Goal: Contribute content: Add original content to the website for others to see

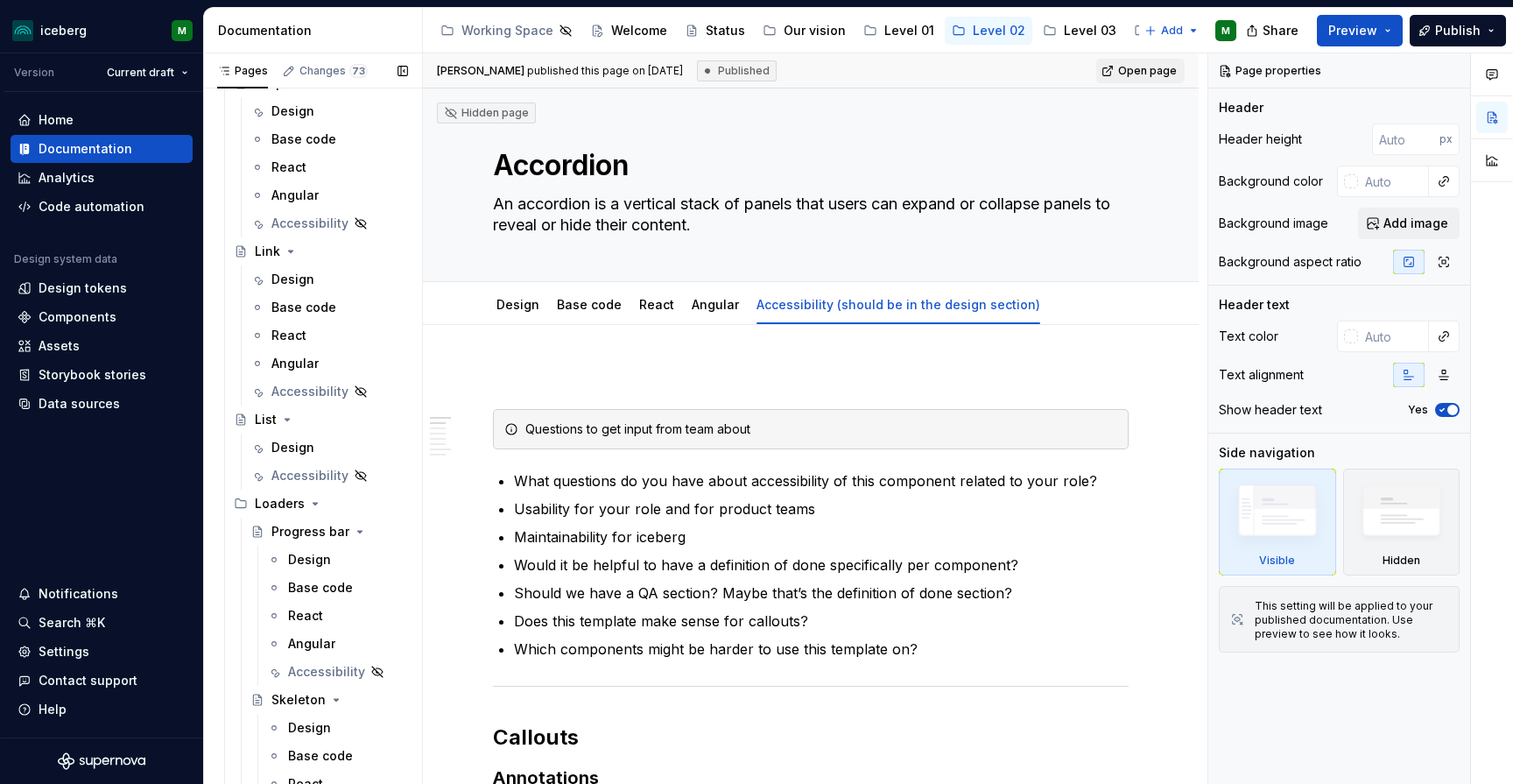
scroll to position [2104, 0]
click at [295, 393] on div "Accessibility" at bounding box center [304, 390] width 64 height 17
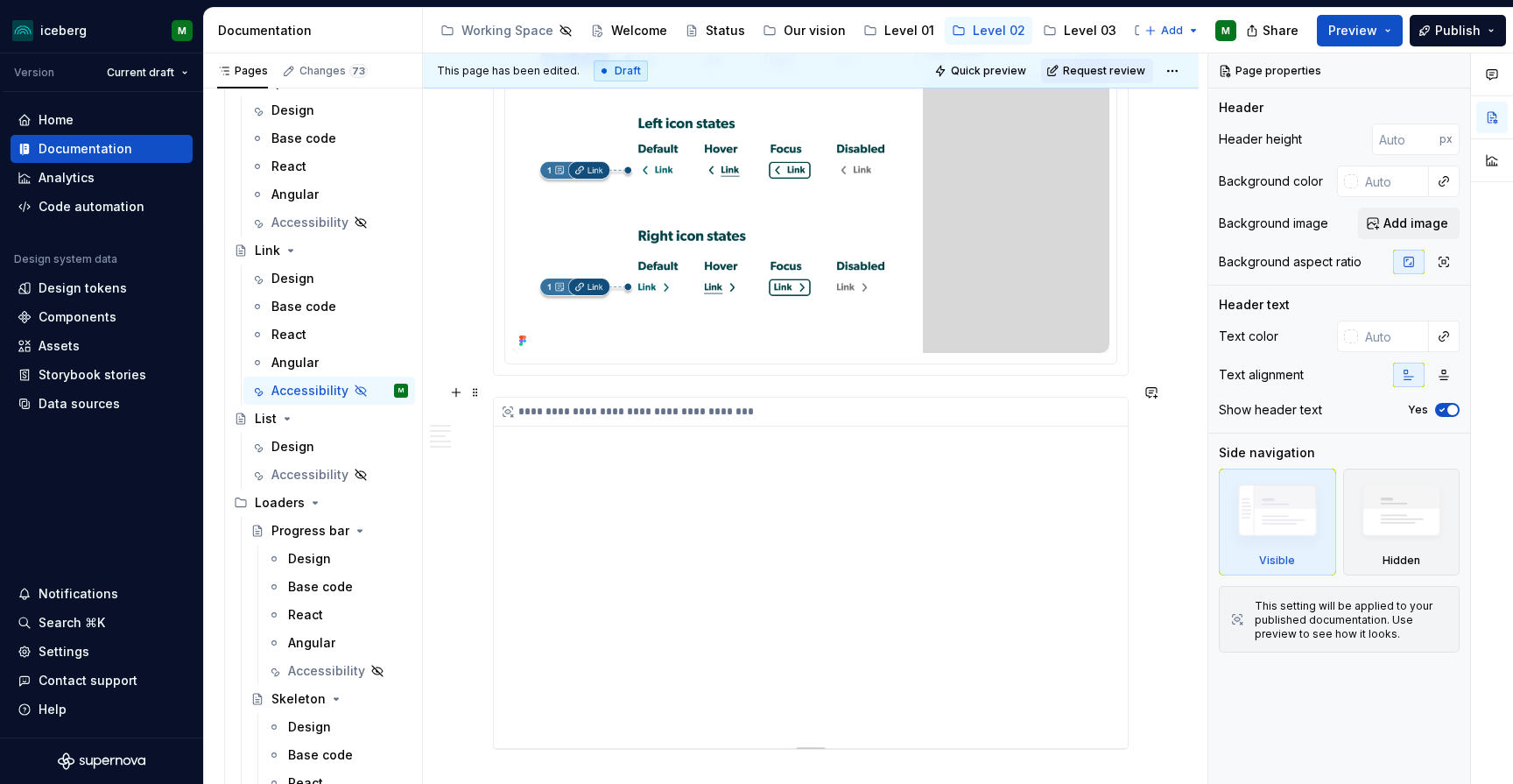
scroll to position [1203, 0]
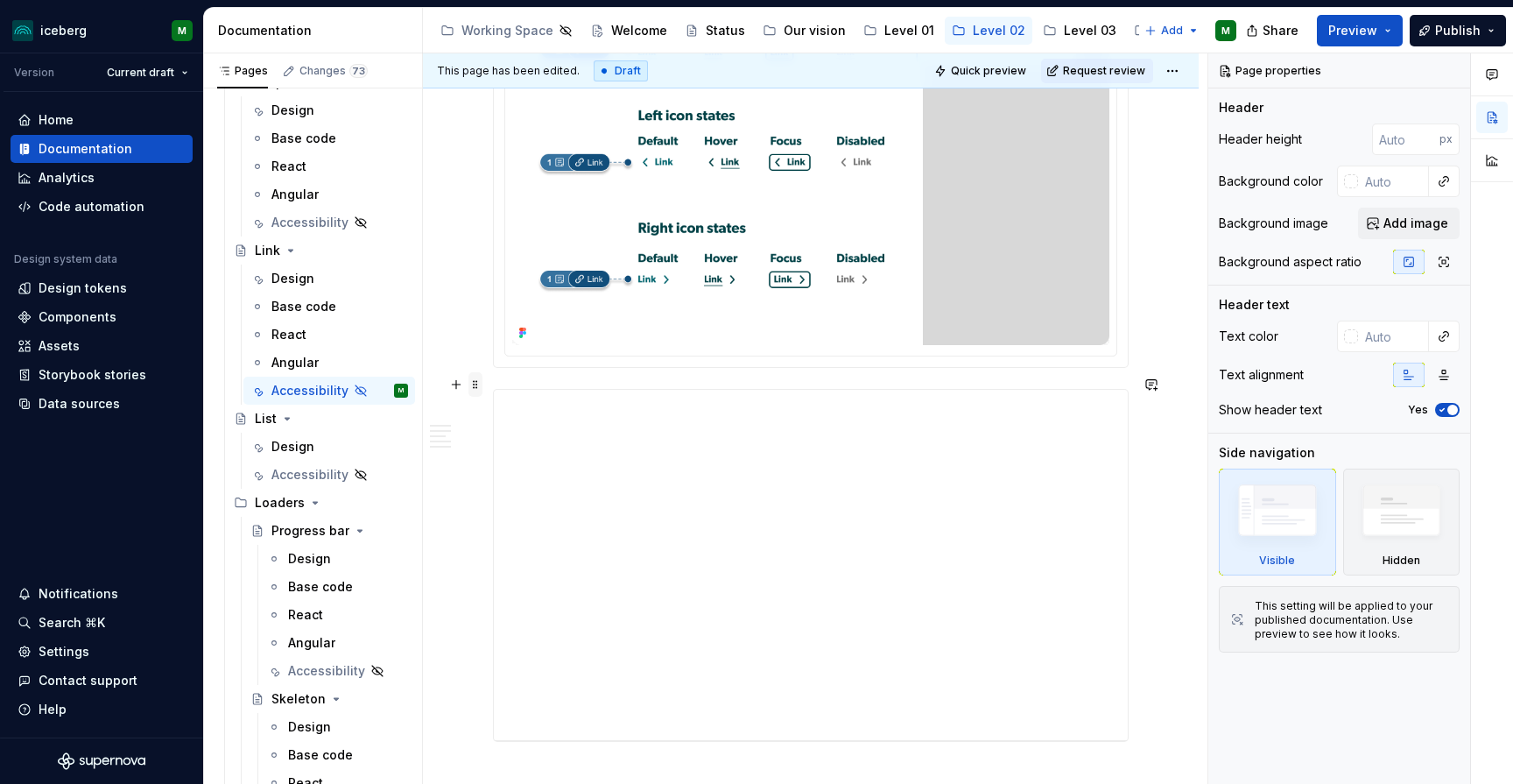
click at [472, 387] on span at bounding box center [475, 384] width 14 height 25
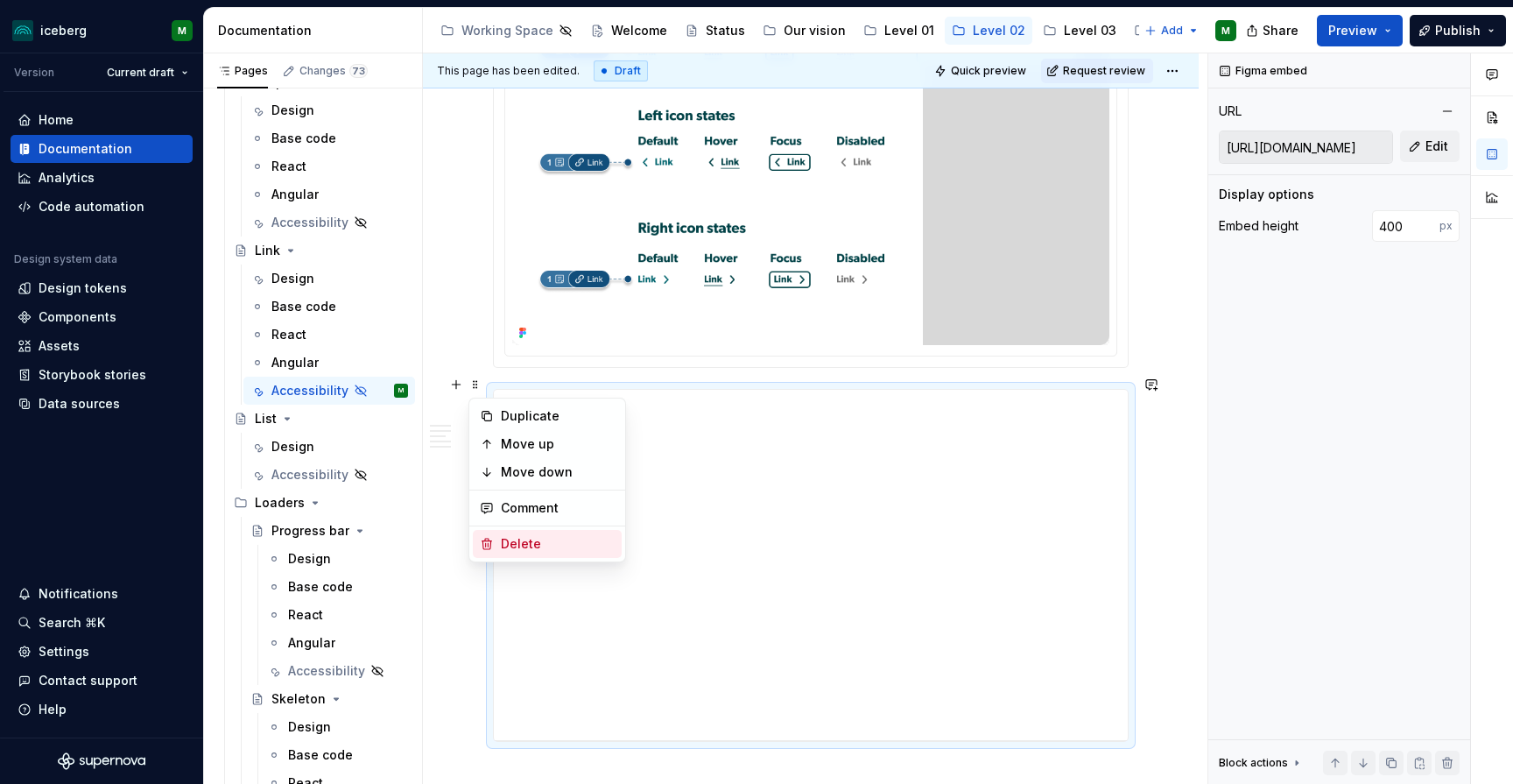
click at [541, 549] on div "Delete" at bounding box center [558, 543] width 114 height 17
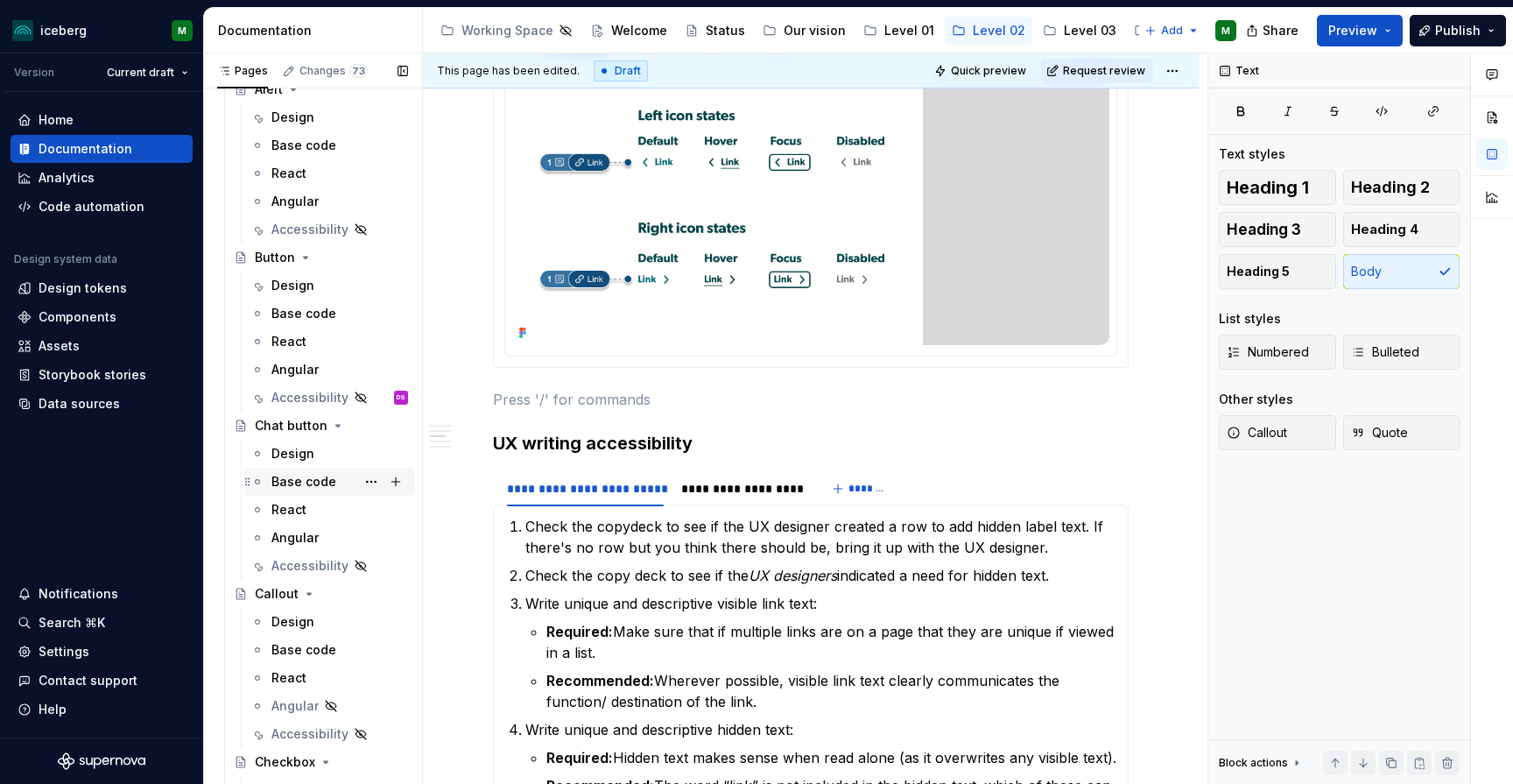
scroll to position [399, 0]
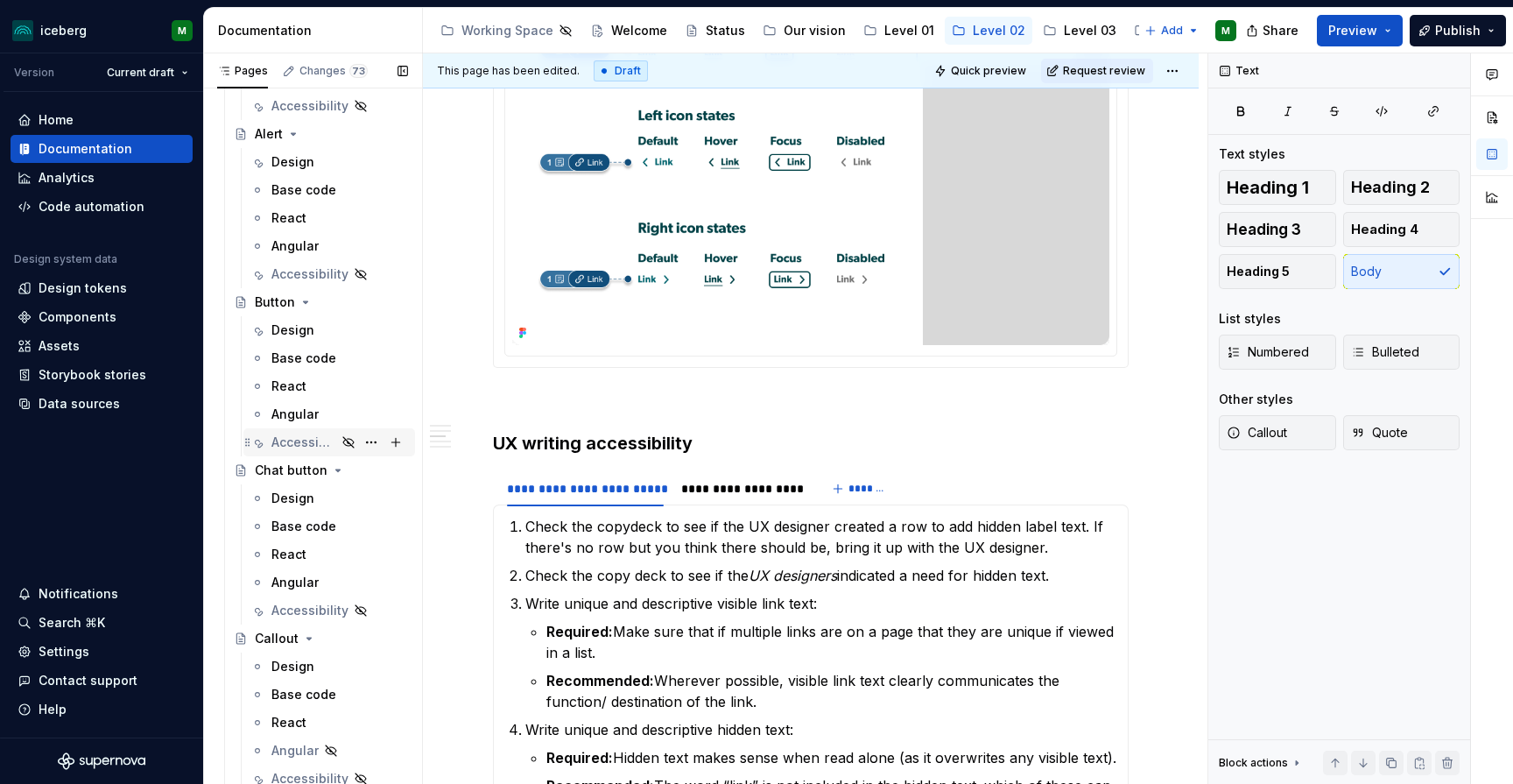
click at [317, 449] on div "Accessibility" at bounding box center [304, 442] width 64 height 17
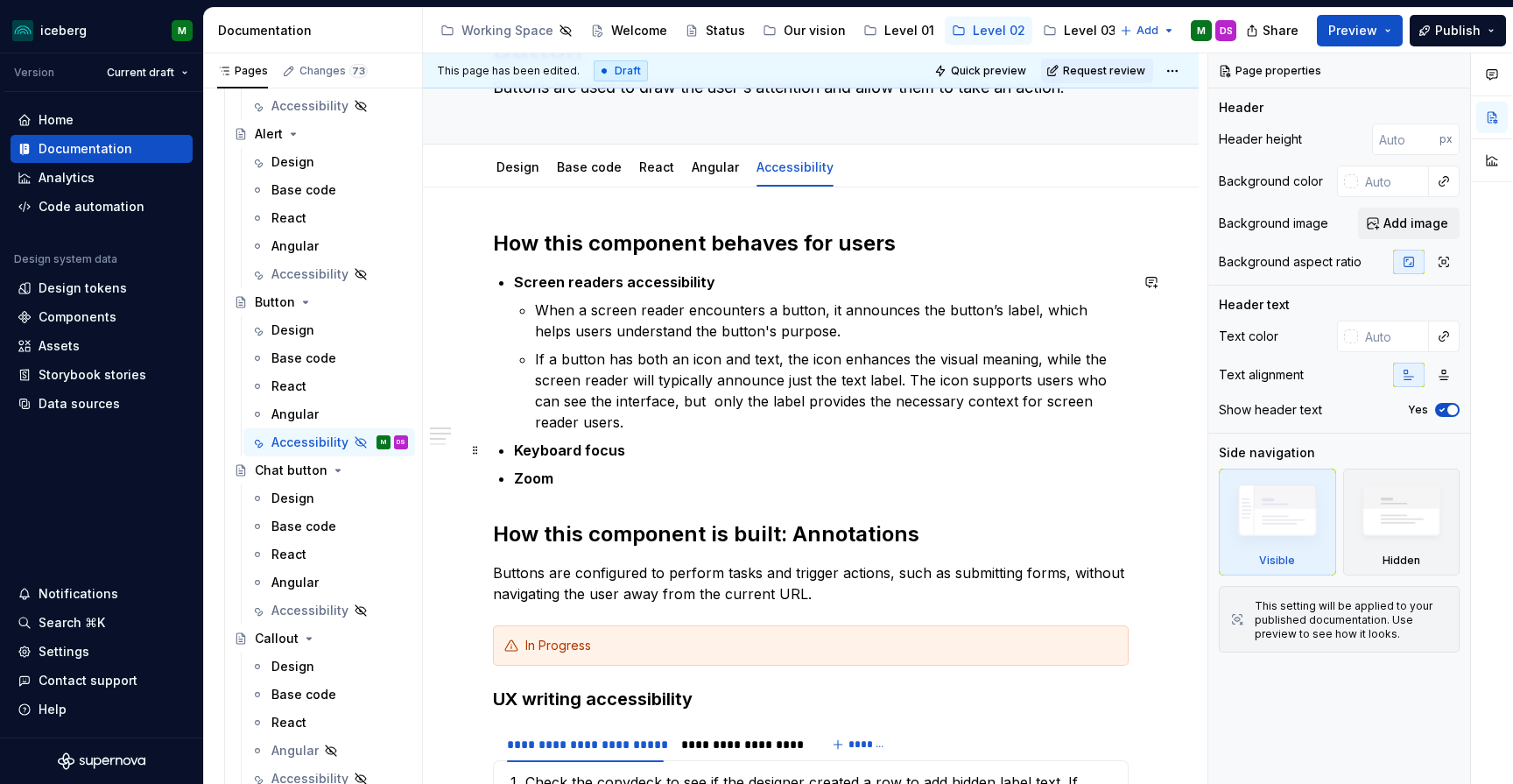
scroll to position [122, 0]
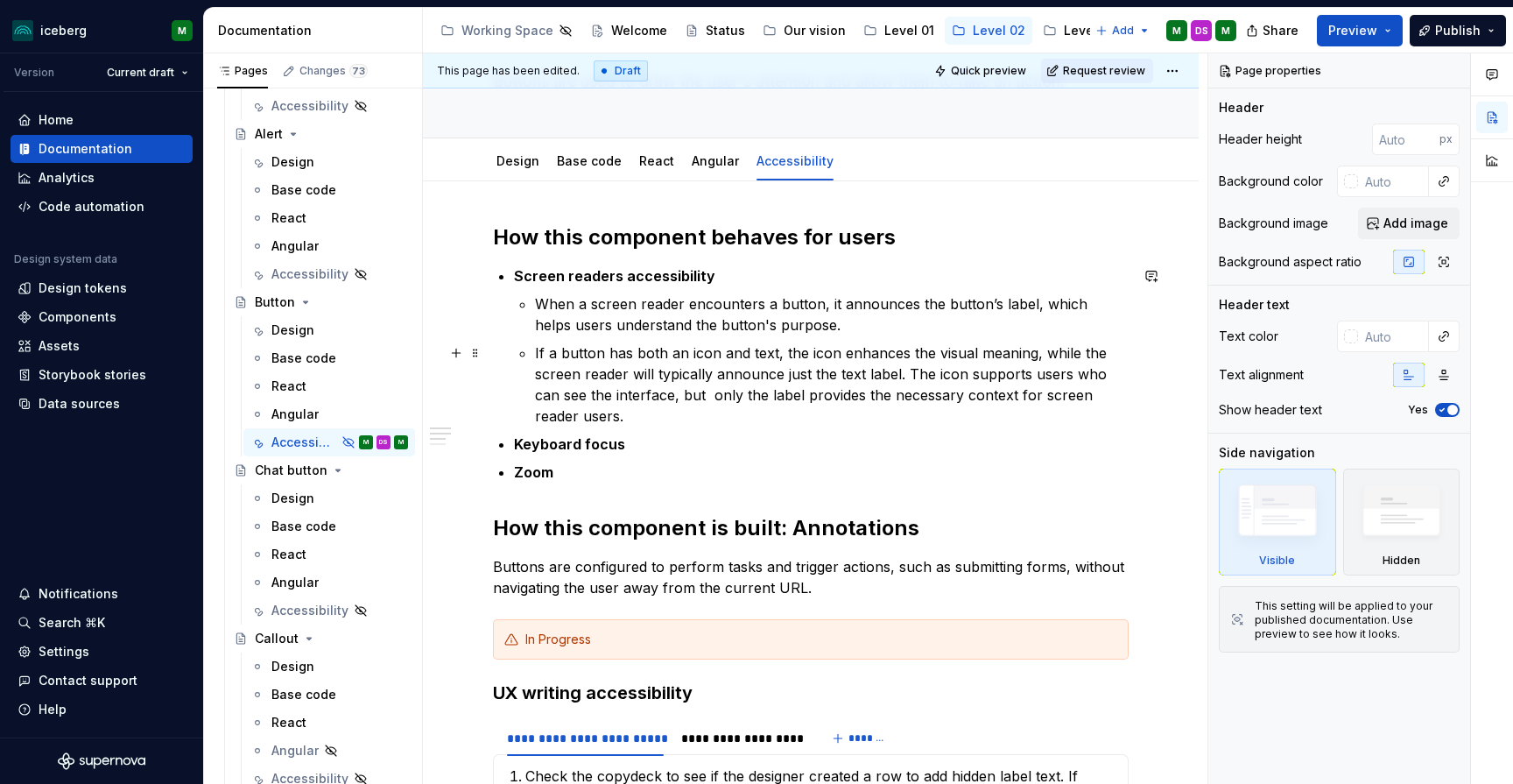
type textarea "*"
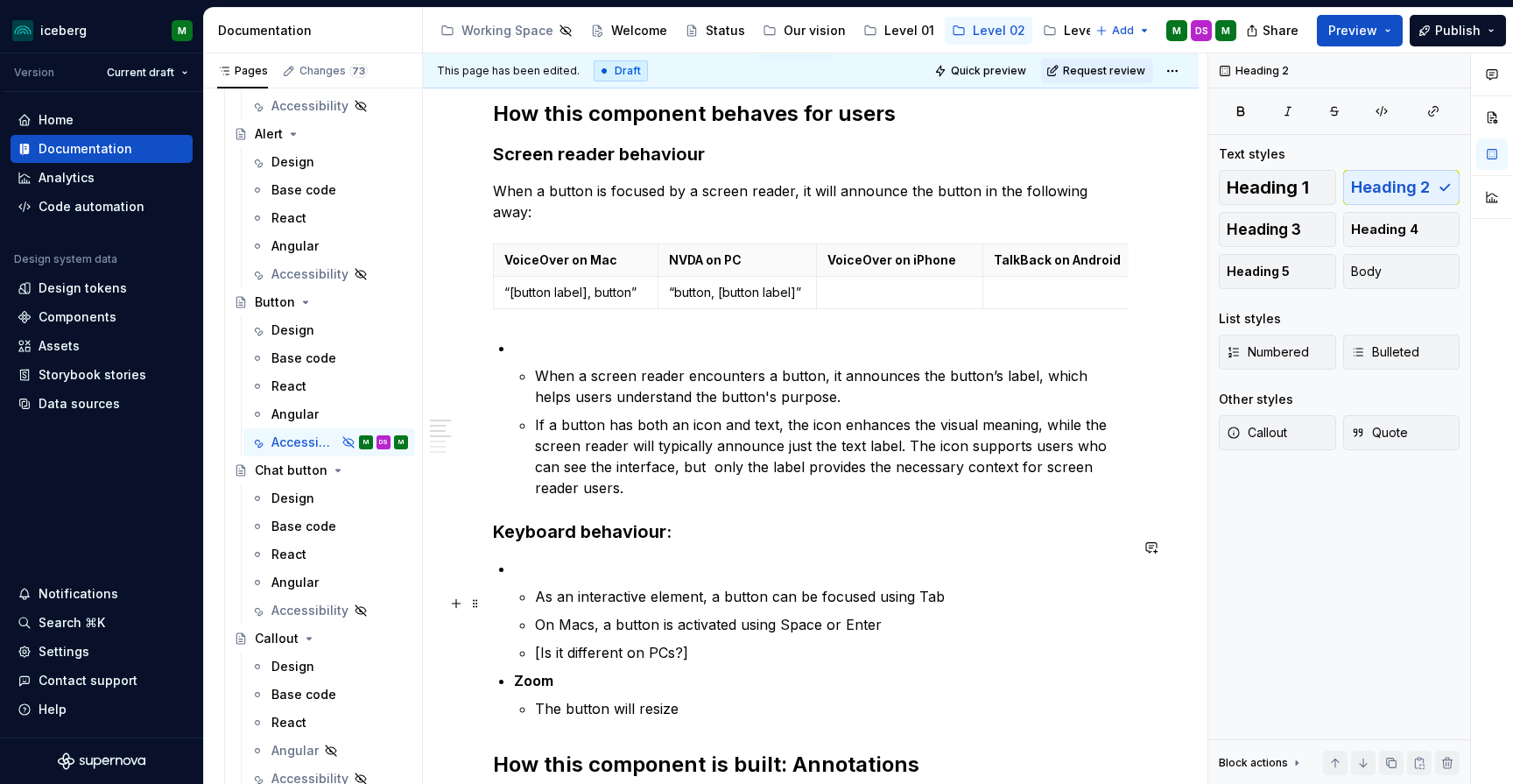
scroll to position [278, 0]
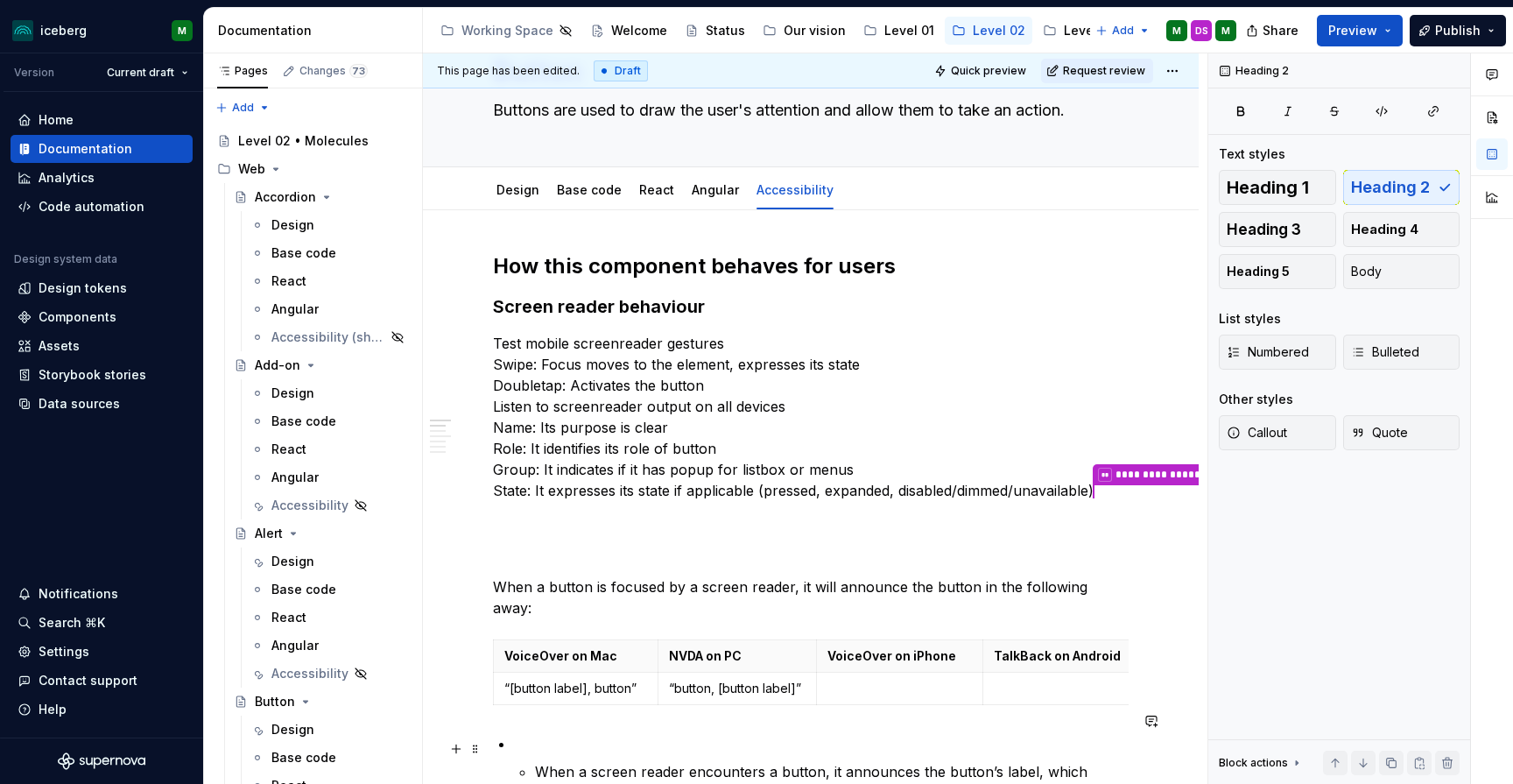
scroll to position [131, 0]
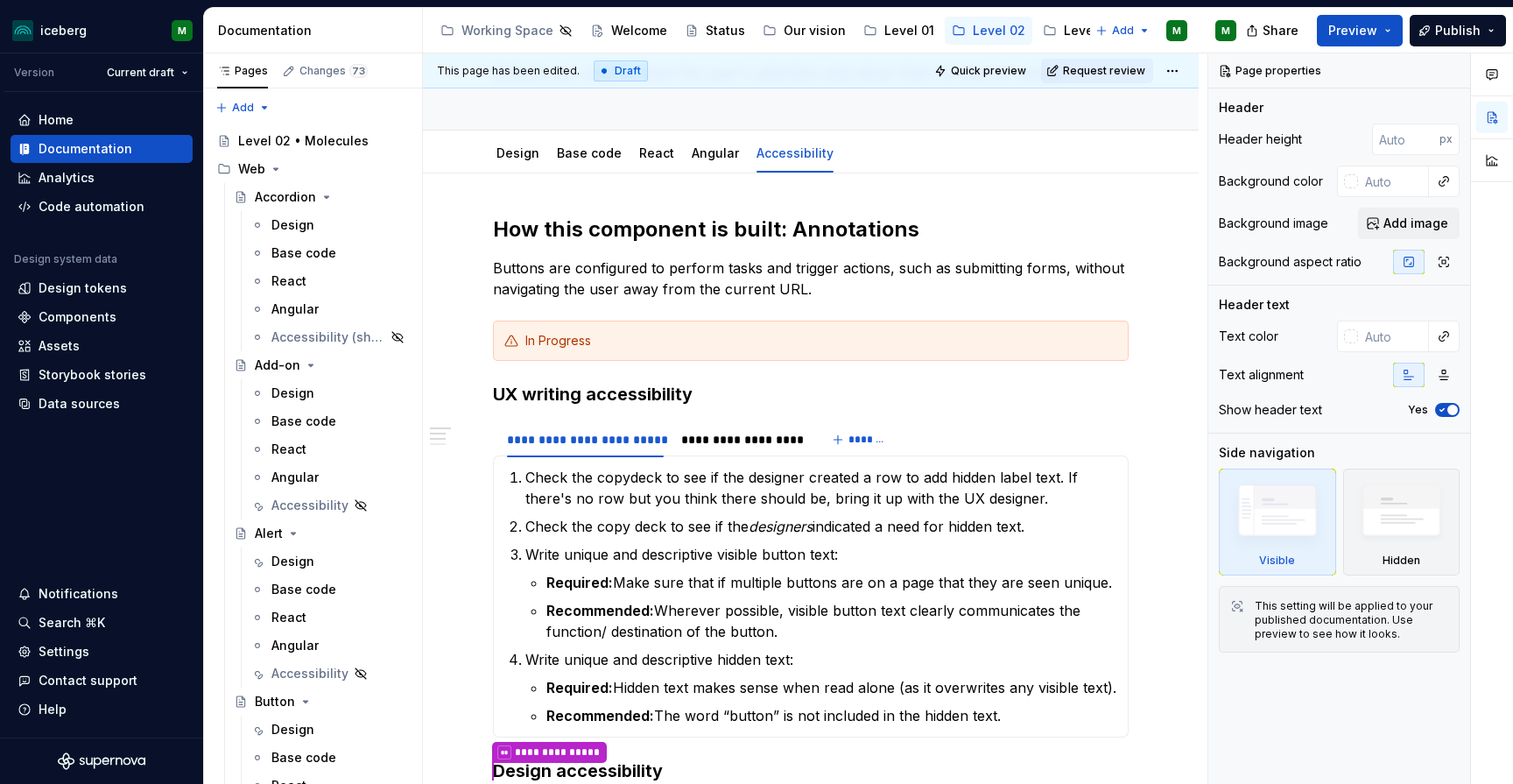
type textarea "*"
